Goal: Task Accomplishment & Management: Use online tool/utility

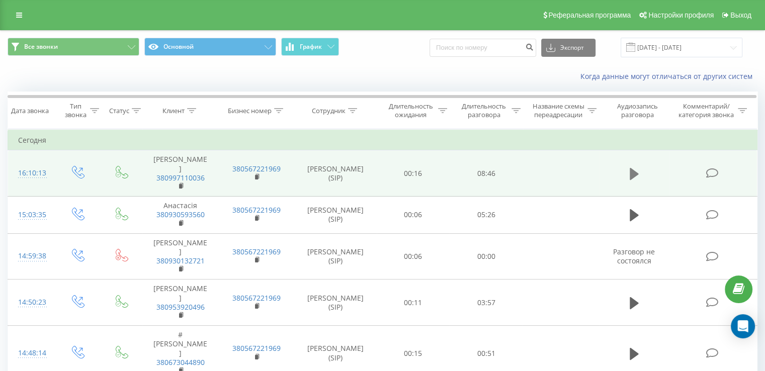
click at [632, 170] on icon at bounding box center [634, 174] width 9 height 12
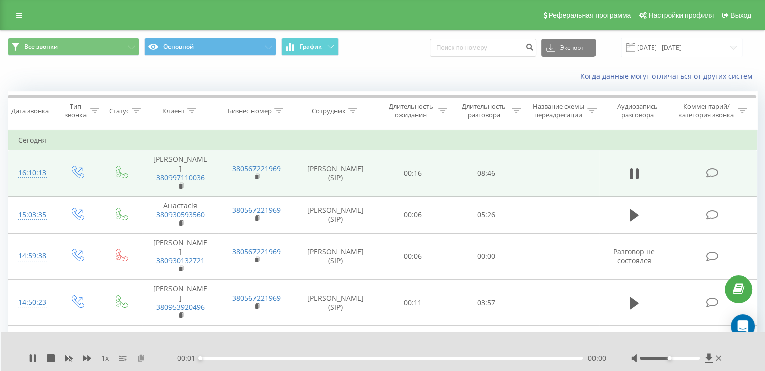
click at [140, 359] on icon at bounding box center [141, 358] width 9 height 7
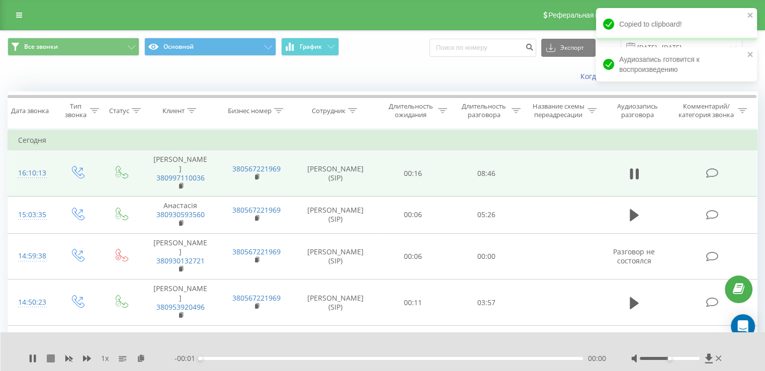
click at [47, 358] on icon at bounding box center [51, 359] width 8 height 8
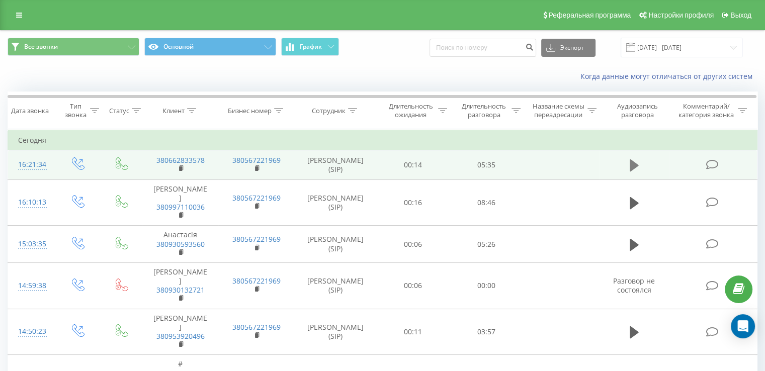
click at [630, 170] on icon at bounding box center [634, 166] width 9 height 12
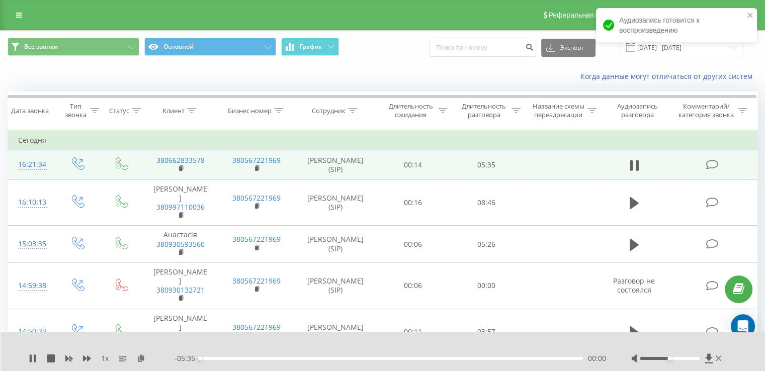
click at [143, 354] on div "1 x" at bounding box center [102, 359] width 146 height 10
click at [140, 357] on icon at bounding box center [141, 358] width 9 height 7
click at [45, 355] on div "1 x" at bounding box center [102, 359] width 146 height 10
click at [50, 363] on div "1 x" at bounding box center [102, 359] width 146 height 10
click at [50, 359] on icon at bounding box center [51, 359] width 8 height 8
